Goal: Information Seeking & Learning: Learn about a topic

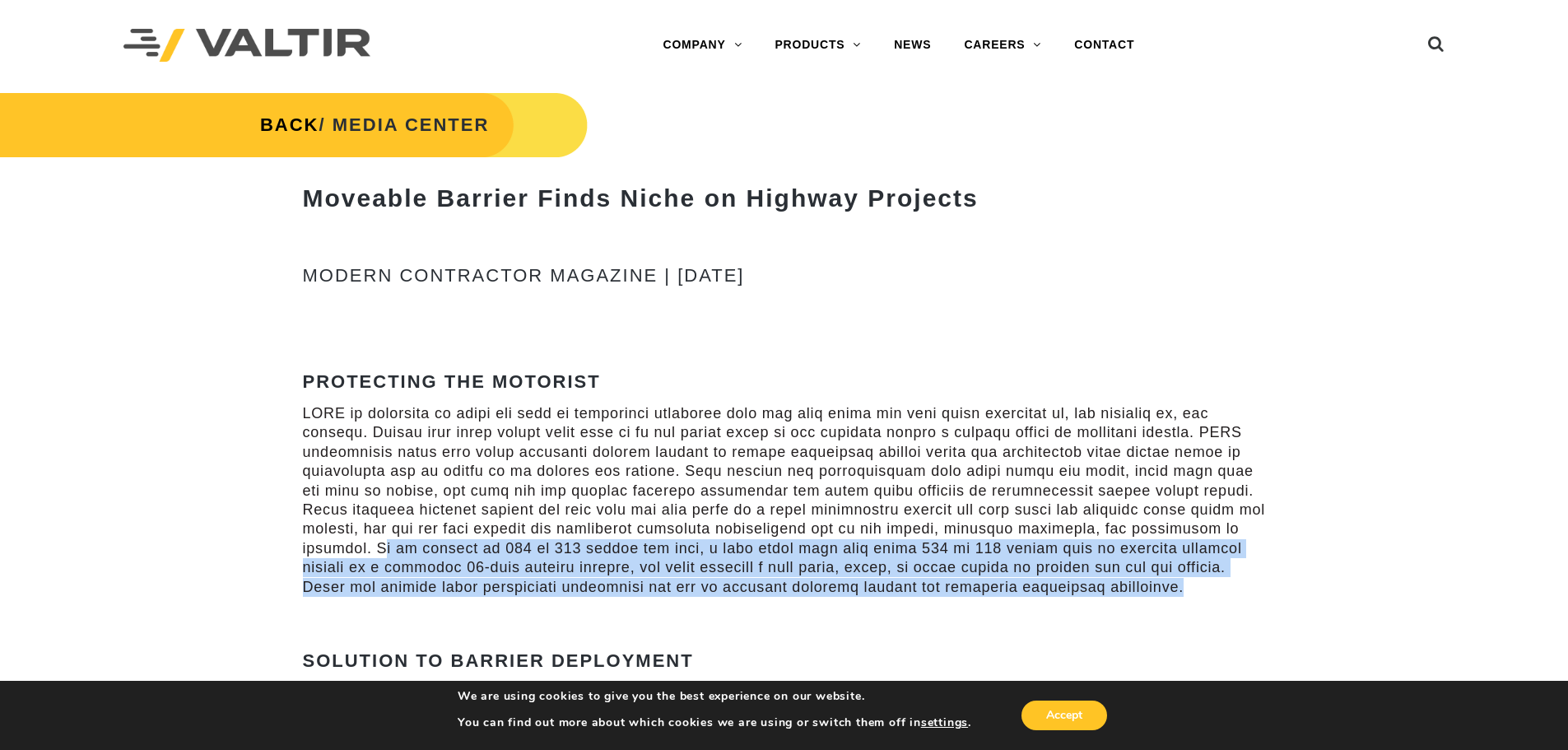
drag, startPoint x: 381, startPoint y: 548, endPoint x: 1138, endPoint y: 580, distance: 757.7
click at [1138, 580] on p at bounding box center [784, 501] width 963 height 193
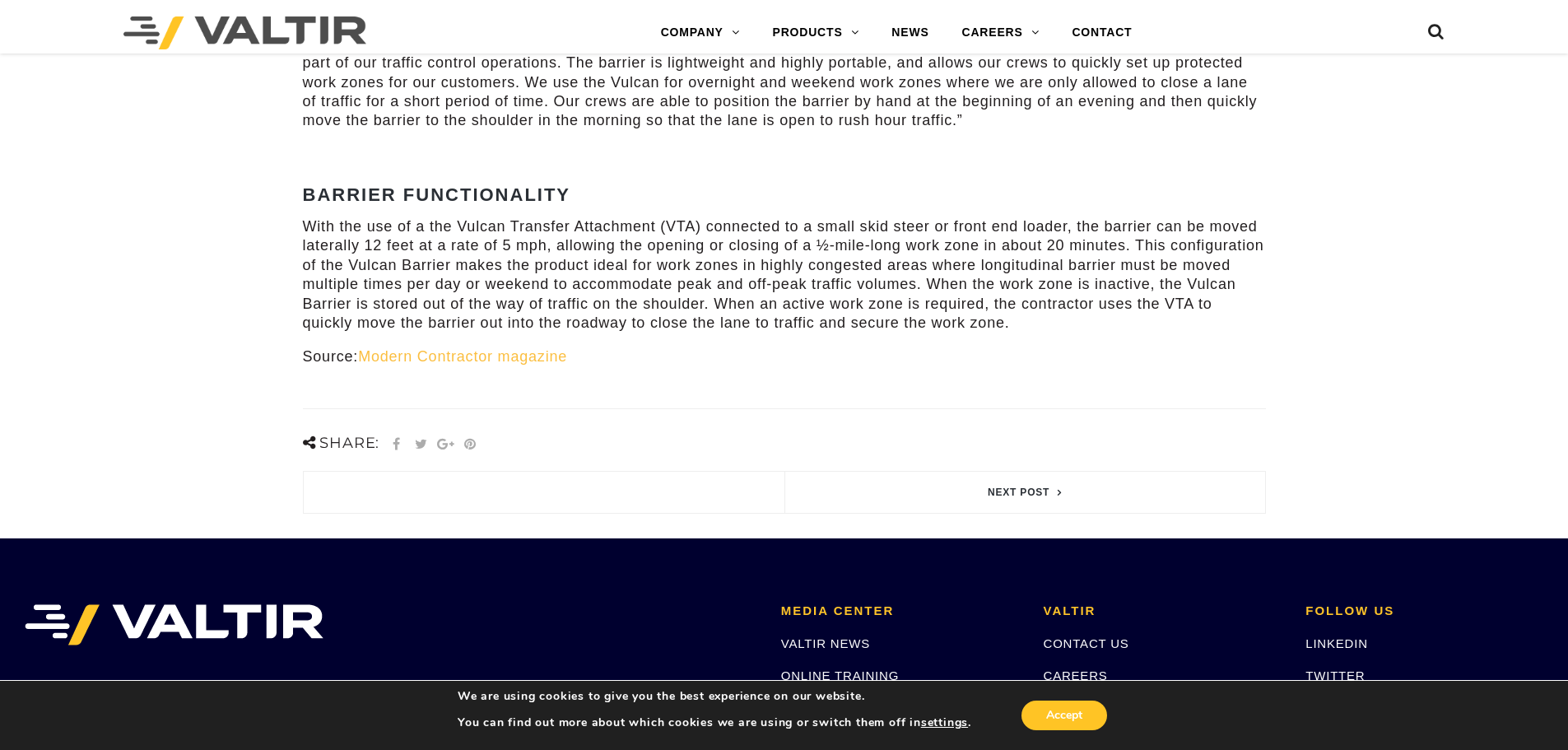
scroll to position [1082, 0]
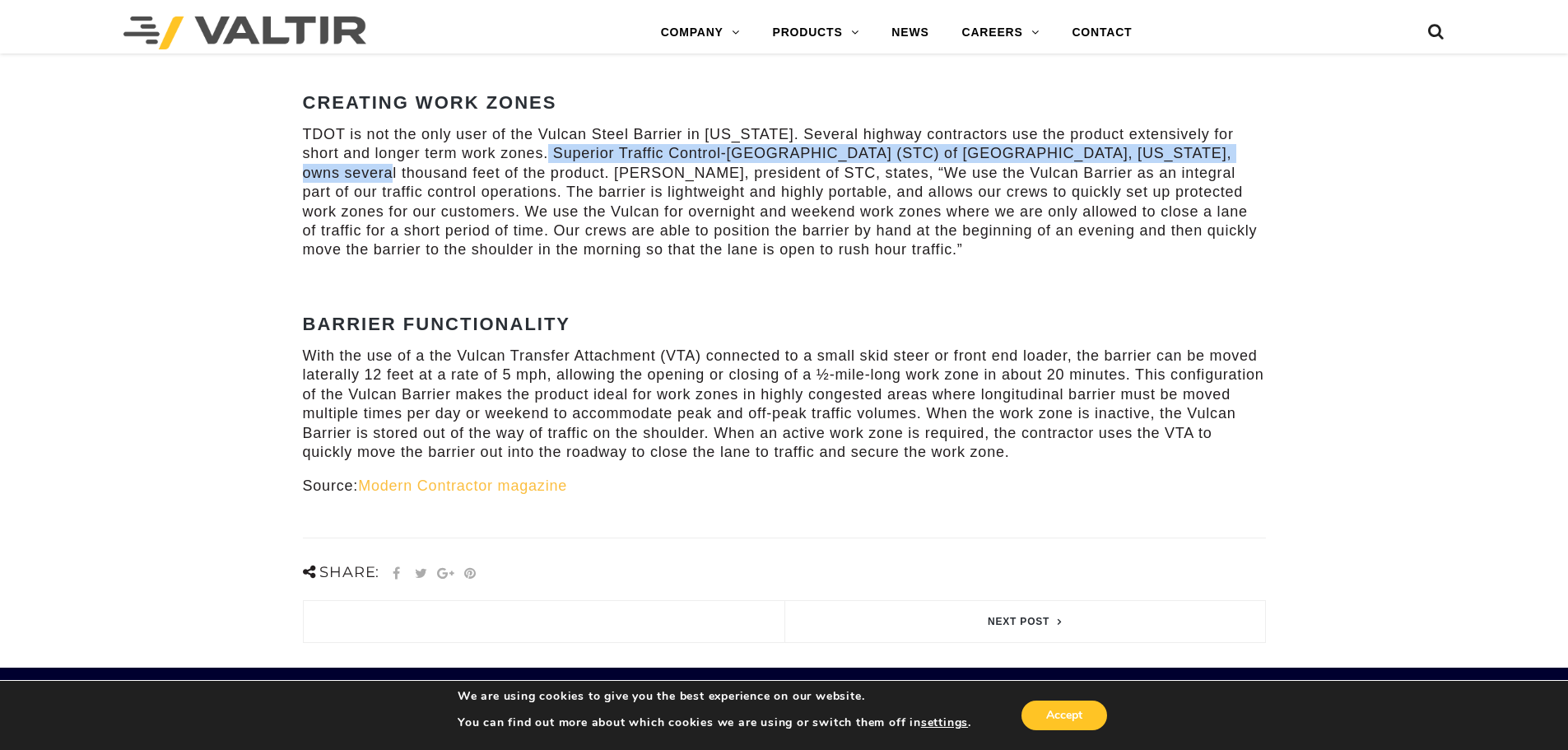
drag, startPoint x: 515, startPoint y: 152, endPoint x: 1238, endPoint y: 157, distance: 723.0
click at [1238, 157] on p "TDOT is not the only user of the Vulcan Steel Barrier in Tennessee. Several hig…" at bounding box center [784, 193] width 963 height 135
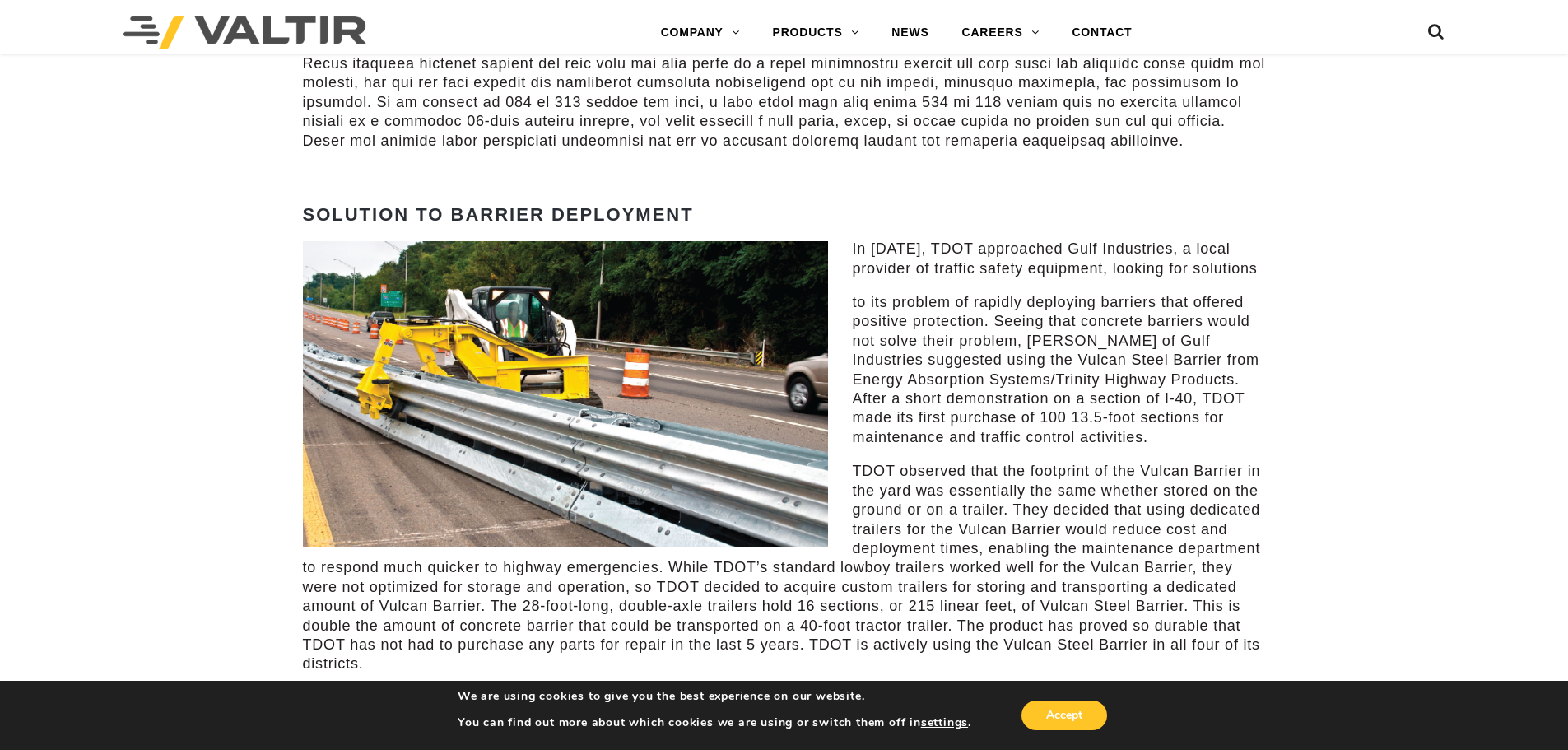
scroll to position [0, 0]
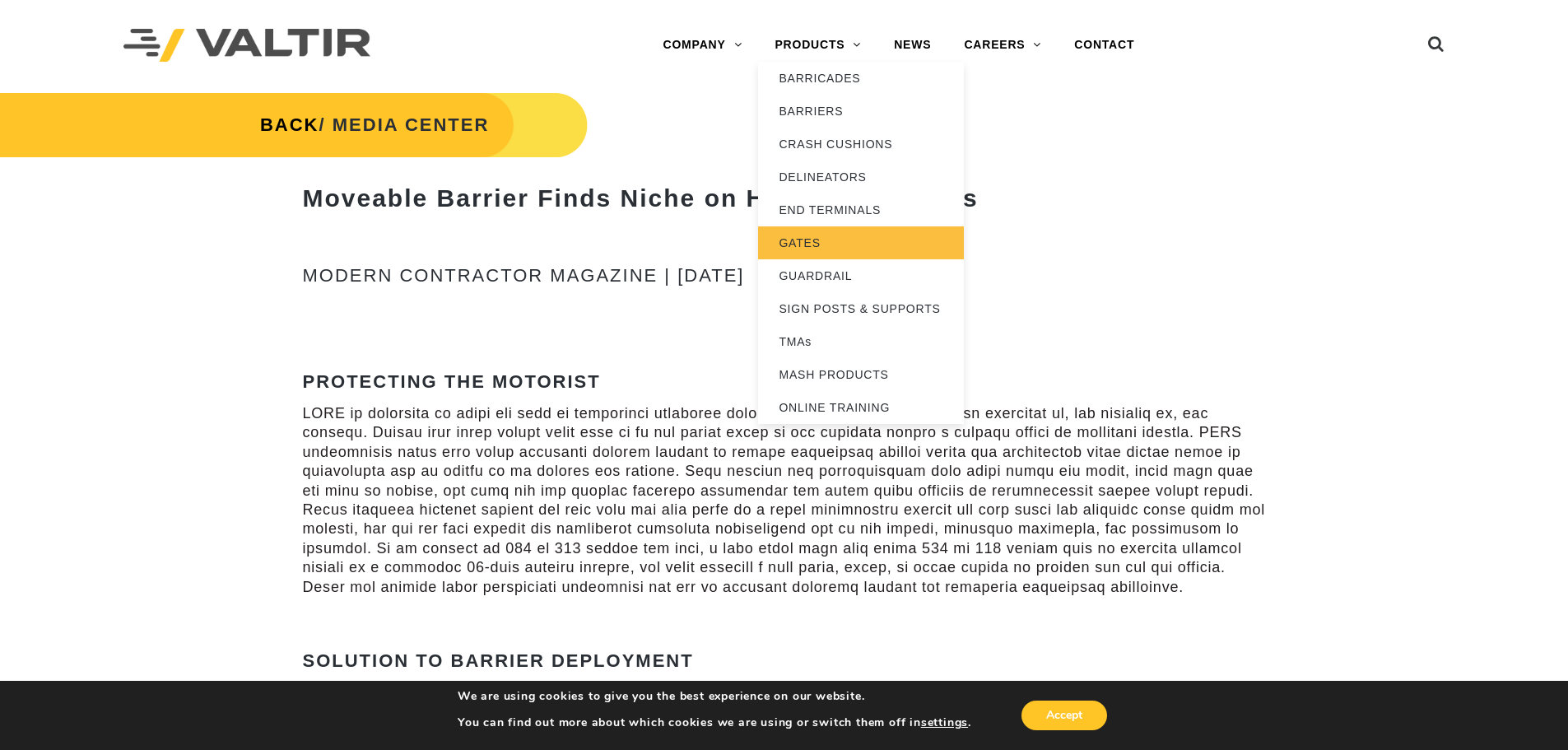
click at [818, 249] on link "GATES" at bounding box center [861, 243] width 206 height 33
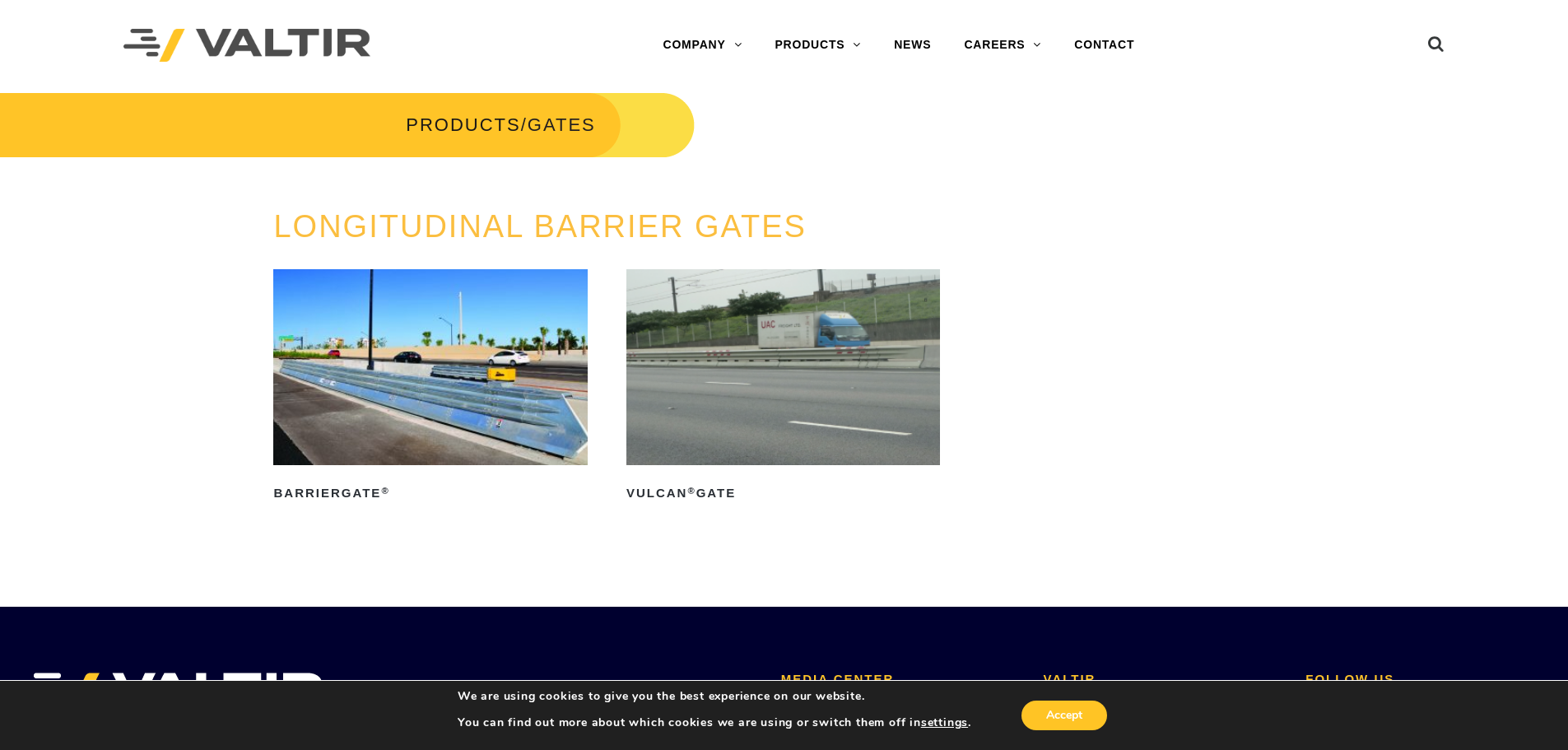
click at [377, 405] on img at bounding box center [430, 367] width 314 height 196
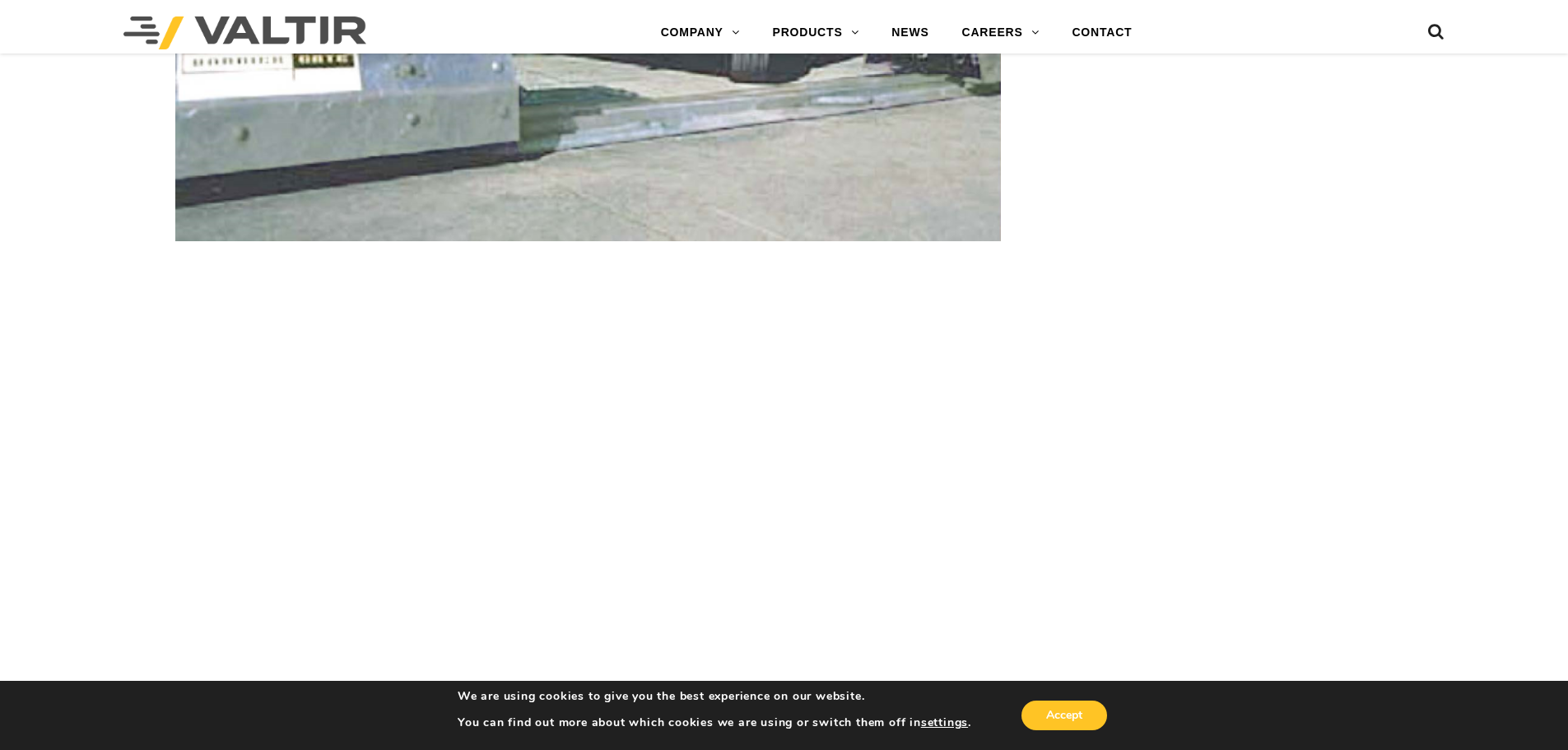
scroll to position [3019, 0]
